Goal: Find specific page/section: Find specific page/section

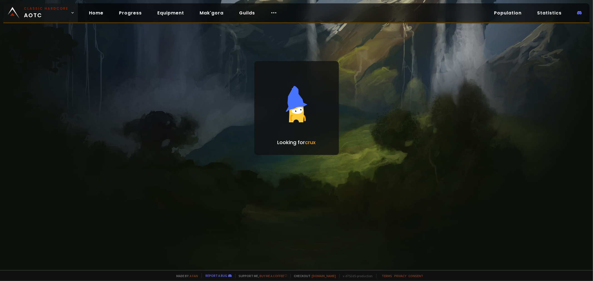
click at [48, 8] on small "Classic Hardcore" at bounding box center [46, 8] width 44 height 5
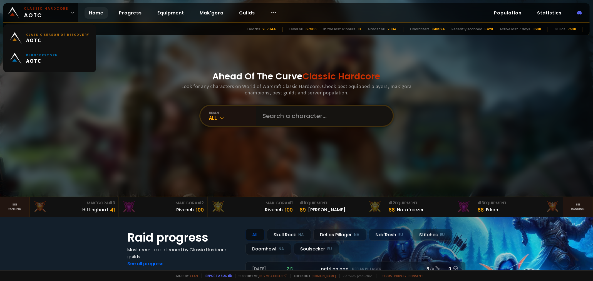
drag, startPoint x: 285, startPoint y: 120, endPoint x: 290, endPoint y: 122, distance: 5.6
click at [290, 122] on input "text" at bounding box center [322, 116] width 127 height 20
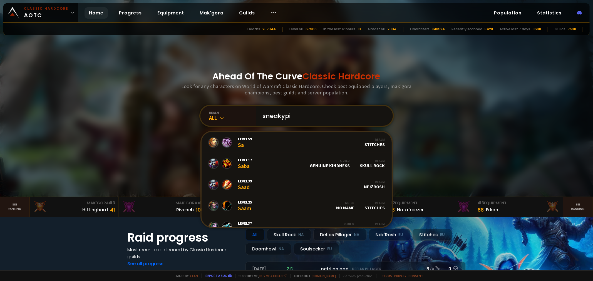
type input "sneakypie"
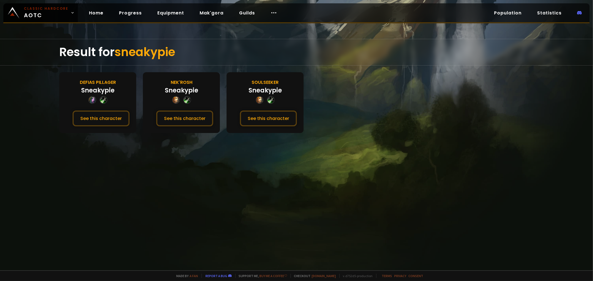
click at [279, 126] on div "Soulseeker Sneakypie See this character" at bounding box center [265, 102] width 77 height 61
click at [280, 120] on button "See this character" at bounding box center [268, 119] width 57 height 16
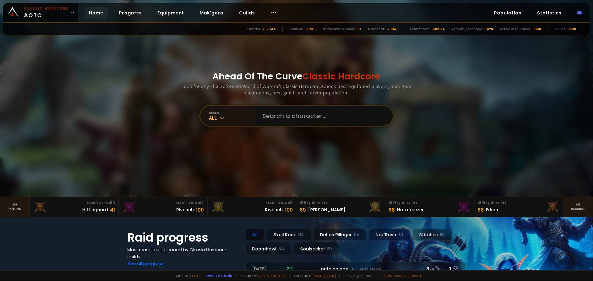
click at [281, 129] on div "Ahead Of The Curve Classic Hardcore Look for any characters on World of Warcraf…" at bounding box center [296, 98] width 335 height 197
click at [290, 123] on input "text" at bounding box center [322, 116] width 127 height 20
type input "flying"
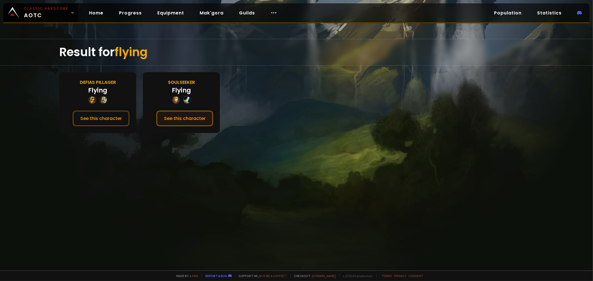
click at [196, 112] on button "See this character" at bounding box center [184, 119] width 57 height 16
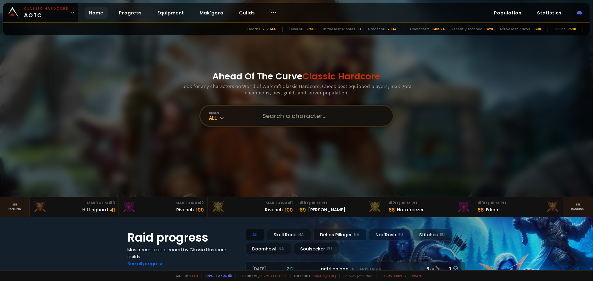
click at [313, 112] on input "text" at bounding box center [322, 116] width 127 height 20
type input "flyingg"
drag, startPoint x: 322, startPoint y: 107, endPoint x: 235, endPoint y: 0, distance: 138.2
